Goal: Task Accomplishment & Management: Manage account settings

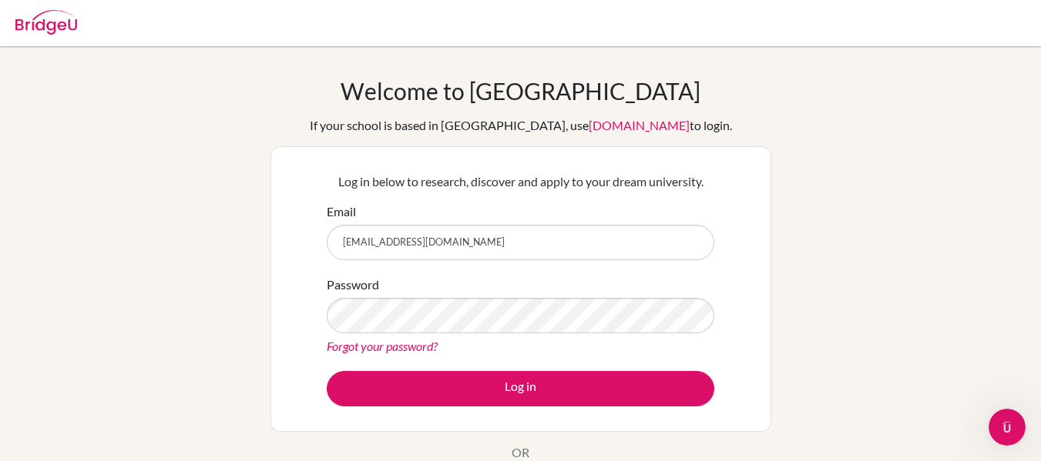
click at [416, 348] on link "Forgot your password?" at bounding box center [382, 346] width 111 height 15
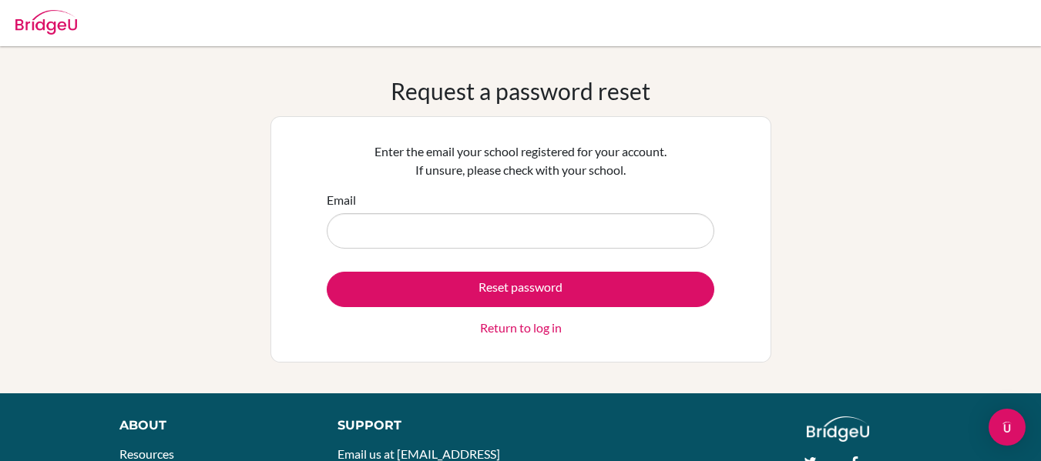
click at [516, 230] on input "Email" at bounding box center [520, 230] width 387 height 35
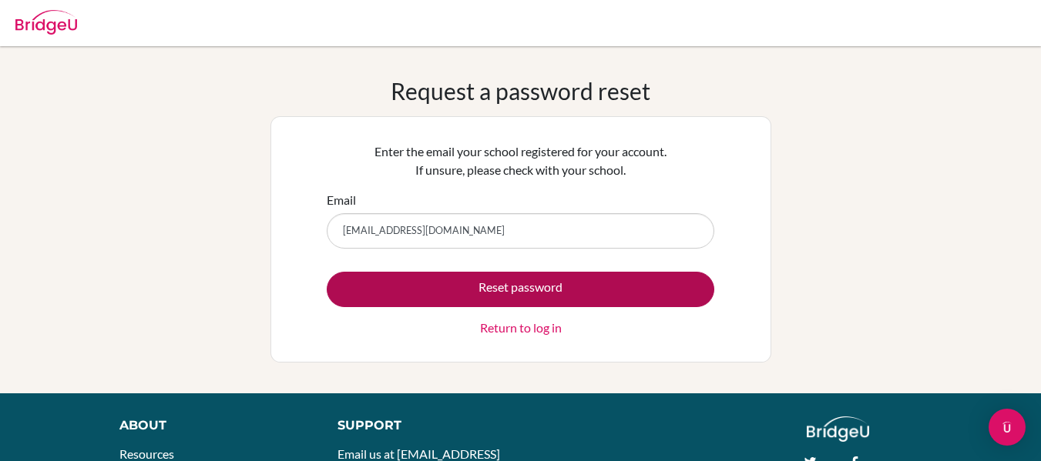
type input "efortin@macrisschool.org"
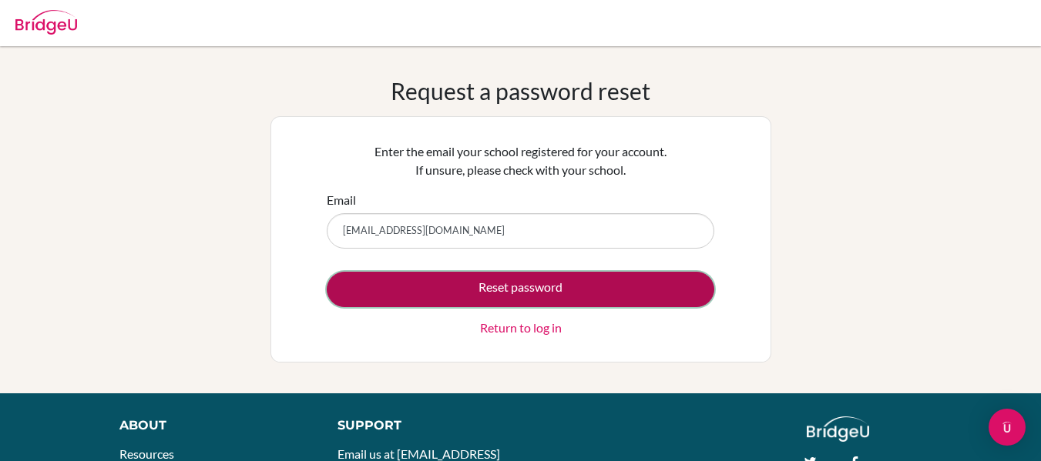
click at [485, 284] on button "Reset password" at bounding box center [520, 289] width 387 height 35
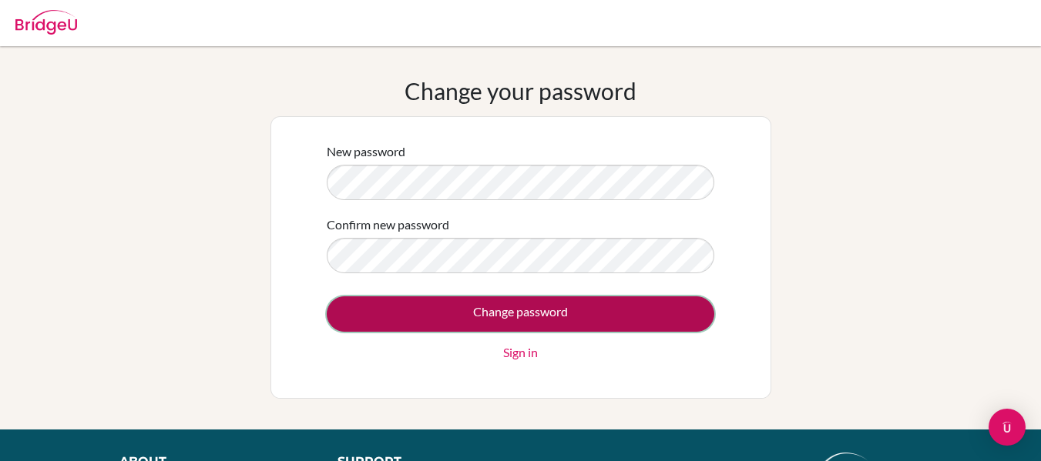
click at [468, 304] on input "Change password" at bounding box center [520, 314] width 387 height 35
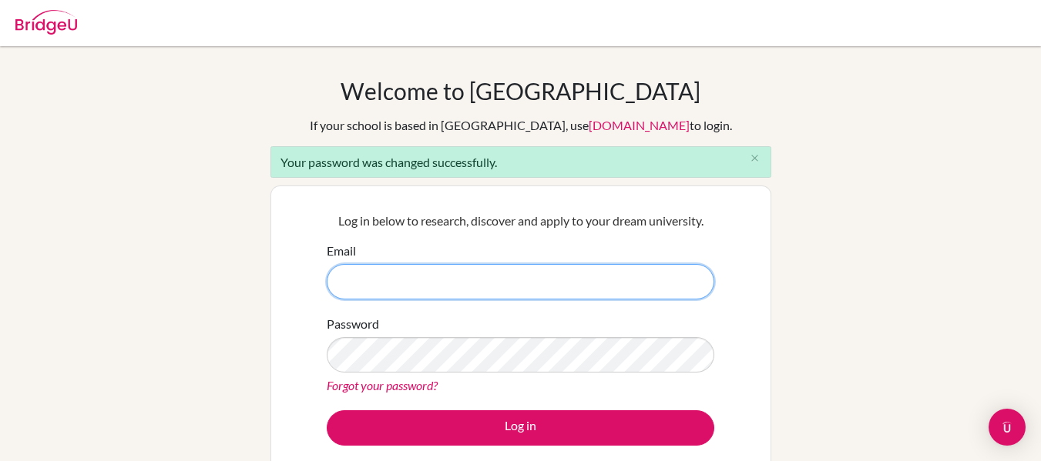
click at [443, 289] on input "Email" at bounding box center [520, 281] width 387 height 35
type input "[EMAIL_ADDRESS][DOMAIN_NAME]"
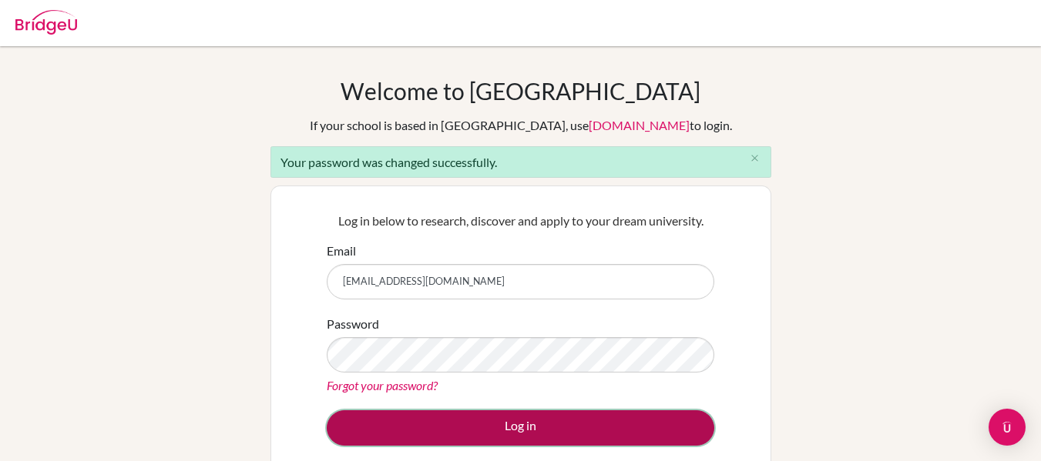
click at [521, 431] on button "Log in" at bounding box center [520, 428] width 387 height 35
